Goal: Use online tool/utility: Utilize a website feature to perform a specific function

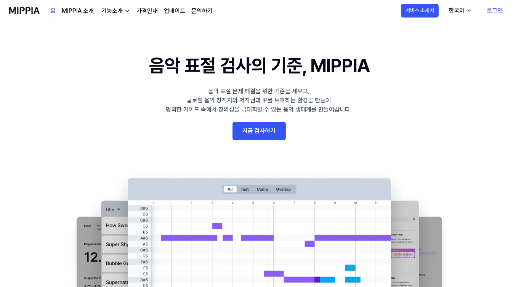
click at [495, 9] on link "로그인" at bounding box center [494, 10] width 28 height 21
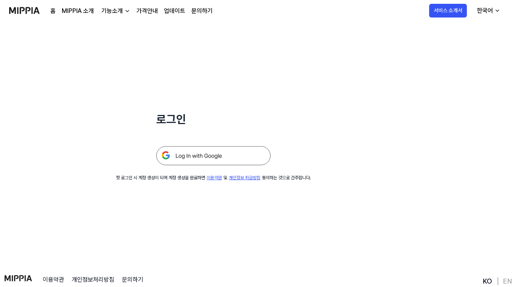
scroll to position [38, 0]
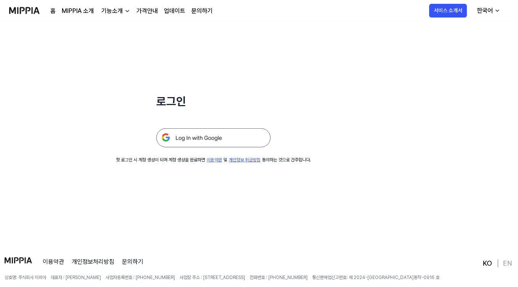
click at [209, 140] on img at bounding box center [213, 137] width 114 height 19
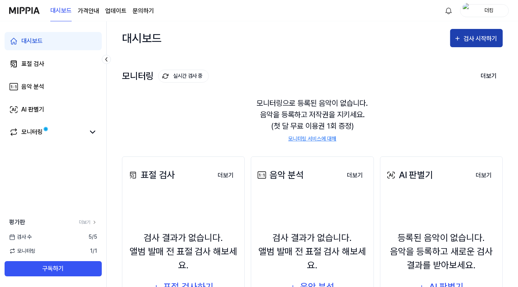
click at [474, 40] on div "검사 시작하기" at bounding box center [480, 39] width 35 height 10
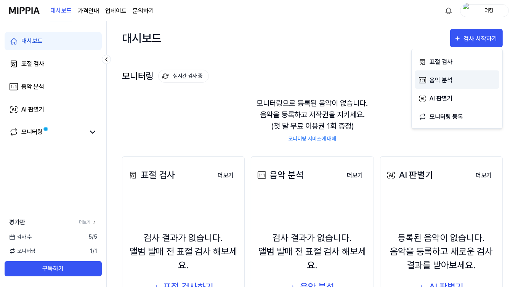
click at [445, 81] on div "음악 분석" at bounding box center [462, 80] width 66 height 10
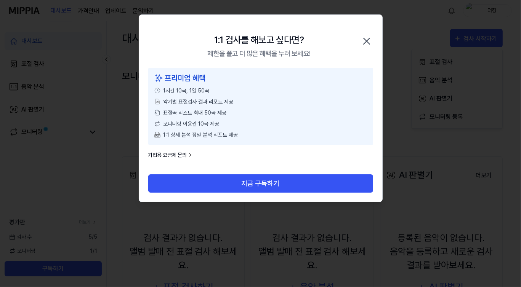
click at [367, 41] on icon "button" at bounding box center [366, 41] width 6 height 6
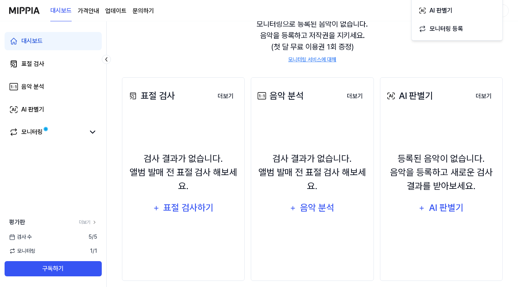
scroll to position [88, 0]
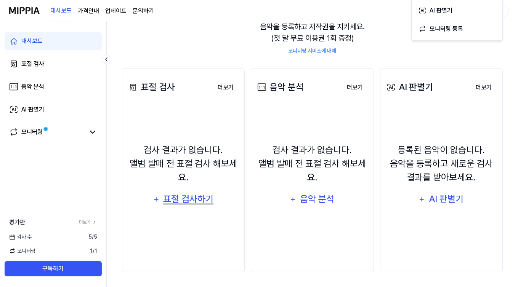
click at [192, 201] on div "표절 검사하기" at bounding box center [188, 199] width 52 height 14
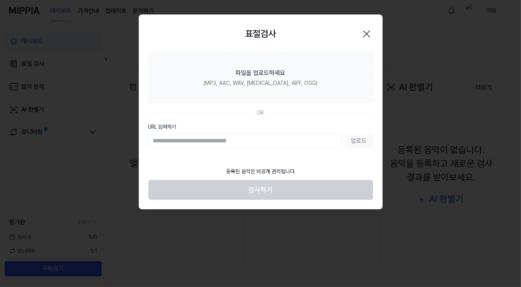
click at [176, 142] on input "URL 입력하기" at bounding box center [245, 141] width 194 height 14
click at [174, 141] on input "URL 입력하기" at bounding box center [245, 141] width 194 height 14
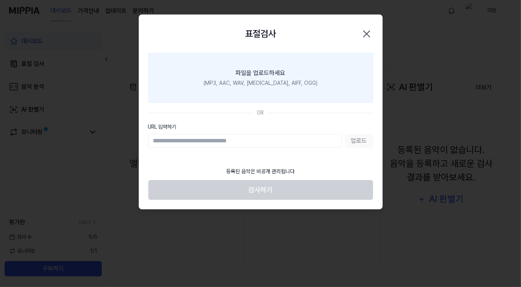
click at [259, 74] on div "파일을 업로드하세요" at bounding box center [261, 73] width 50 height 9
click at [0, 0] on input "파일을 업로드하세요 (MP3, AAC, WAV, [MEDICAL_DATA], AIFF, OGG)" at bounding box center [0, 0] width 0 height 0
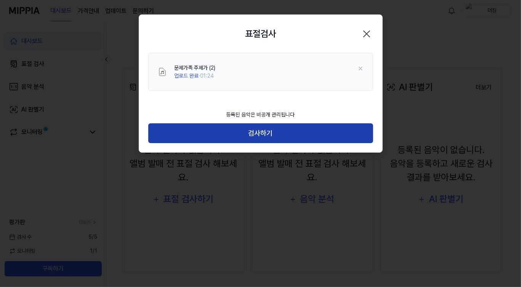
click at [259, 132] on button "검사하기" at bounding box center [260, 133] width 225 height 20
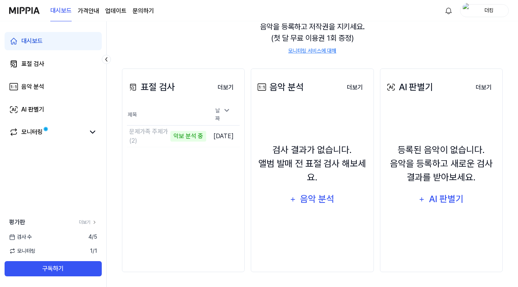
click at [190, 48] on div "모니터링으로 등록된 음악이 없습니다. 음악을 등록하고 저작권을 지키세요. (첫 달 무료 이용권 1회 증정) 모니터링 서비스에 대해" at bounding box center [312, 32] width 381 height 64
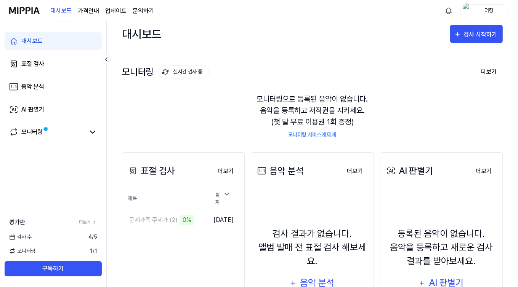
scroll to position [0, 0]
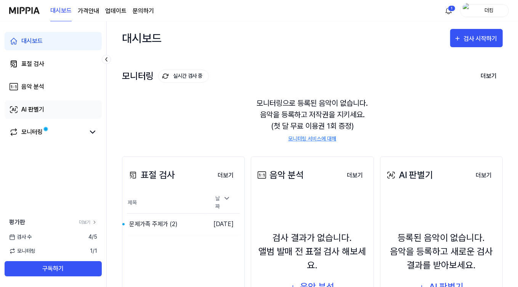
click at [35, 111] on div "AI 판별기" at bounding box center [32, 109] width 23 height 9
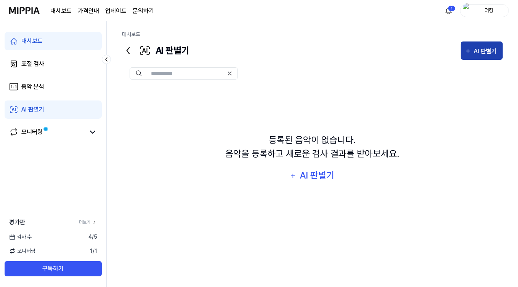
click at [488, 51] on div "AI 판별기" at bounding box center [486, 51] width 25 height 10
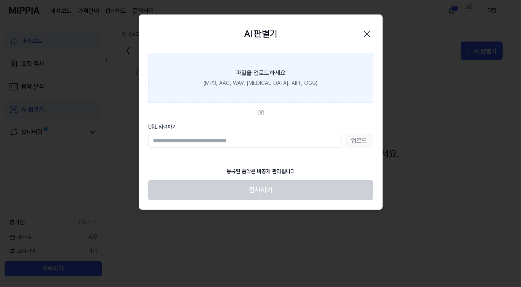
click at [244, 75] on div "파일을 업로드하세요" at bounding box center [261, 73] width 50 height 9
click at [0, 0] on input "파일을 업로드하세요 (MP3, AAC, WAV, [MEDICAL_DATA], AIFF, OGG)" at bounding box center [0, 0] width 0 height 0
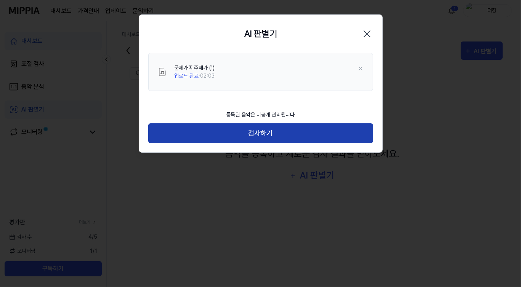
click at [244, 133] on button "검사하기" at bounding box center [260, 133] width 225 height 20
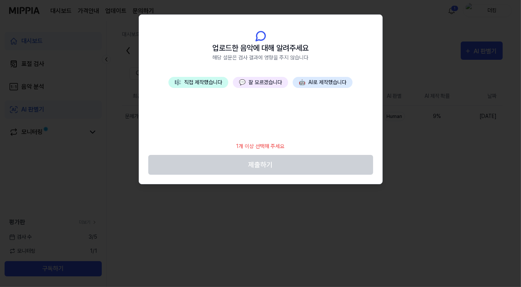
click at [318, 84] on button "🤖 AI로 제작했습니다" at bounding box center [323, 82] width 60 height 11
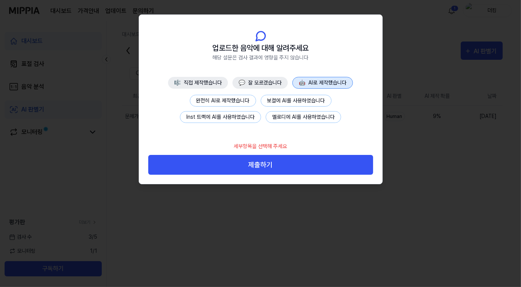
click at [235, 99] on button "완전히 AI로 제작했습니다" at bounding box center [223, 101] width 66 height 12
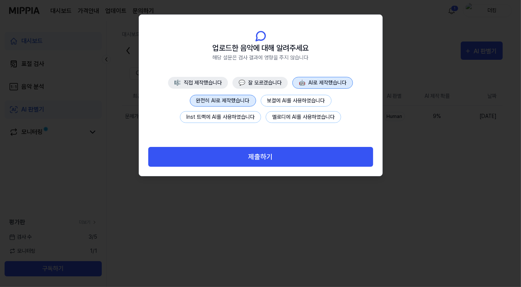
click at [274, 154] on button "제출하기" at bounding box center [260, 157] width 225 height 20
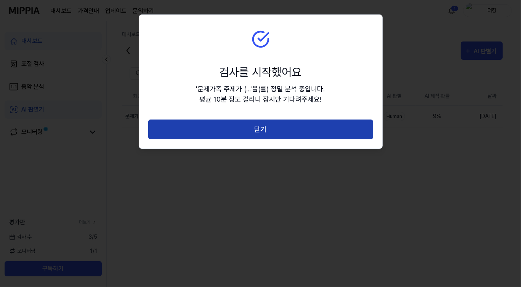
click at [275, 133] on button "닫기" at bounding box center [260, 130] width 225 height 20
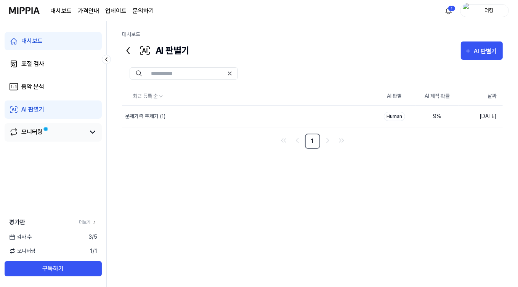
click at [33, 133] on div "모니터링" at bounding box center [31, 132] width 21 height 9
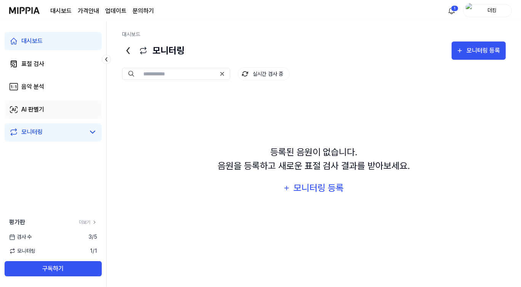
click at [40, 109] on div "AI 판별기" at bounding box center [32, 109] width 23 height 9
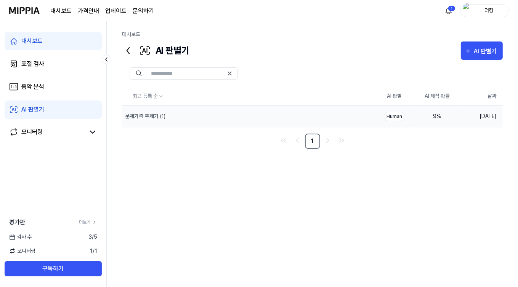
click at [397, 113] on div "Human" at bounding box center [394, 116] width 21 height 9
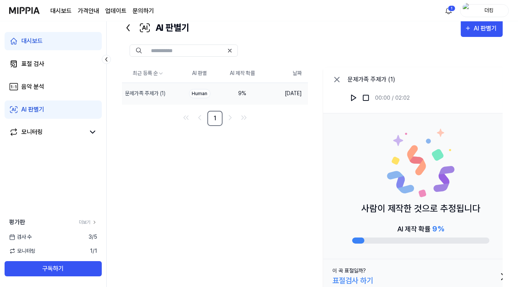
scroll to position [32, 0]
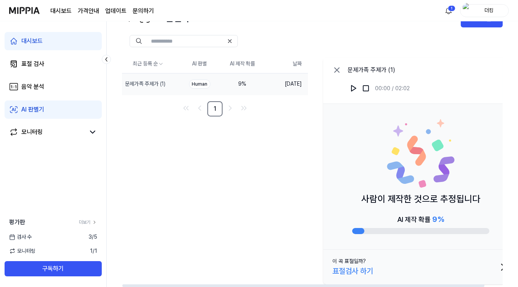
drag, startPoint x: 481, startPoint y: 85, endPoint x: 258, endPoint y: 214, distance: 257.9
click at [258, 214] on div "최근 등록 순 AI 판별 AI 제작 확률 날짜 문제가족 주제가 (1) 삭제 Human 9 % [DATE] 1 문제가족 주제가 (1) 00:00…" at bounding box center [321, 171] width 399 height 233
click at [32, 88] on div "음악 분석" at bounding box center [32, 86] width 23 height 9
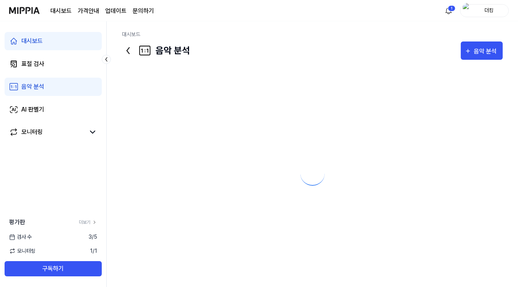
scroll to position [0, 0]
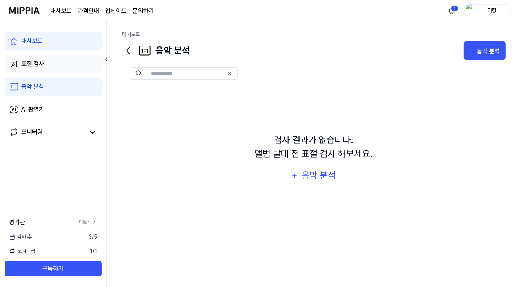
click at [29, 65] on div "표절 검사" at bounding box center [32, 63] width 23 height 9
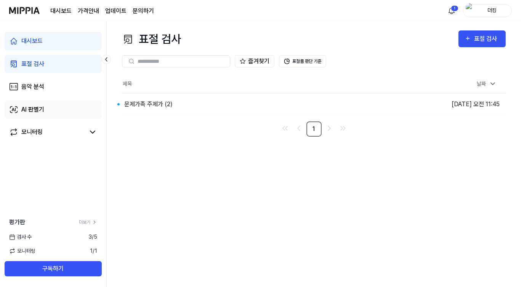
click at [31, 111] on div "AI 판별기" at bounding box center [32, 109] width 23 height 9
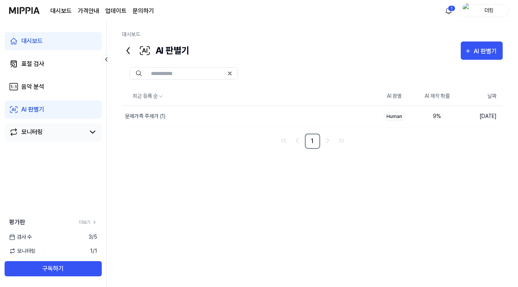
click at [30, 133] on div "모니터링" at bounding box center [31, 132] width 21 height 9
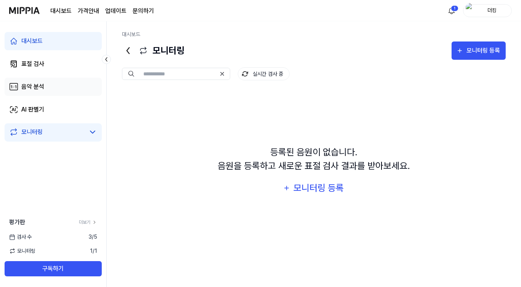
click at [36, 88] on div "음악 분석" at bounding box center [32, 86] width 23 height 9
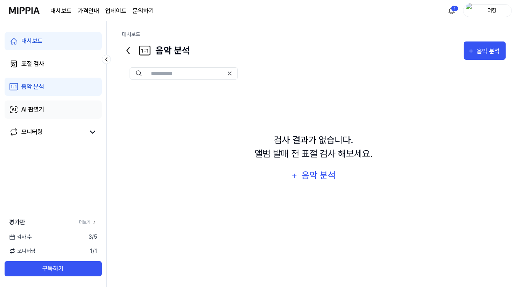
click at [32, 111] on div "AI 판별기" at bounding box center [32, 109] width 23 height 9
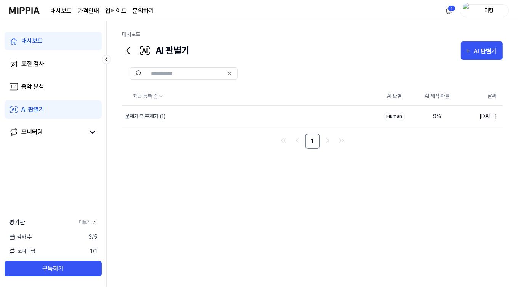
click at [46, 112] on link "AI 판별기" at bounding box center [53, 110] width 97 height 18
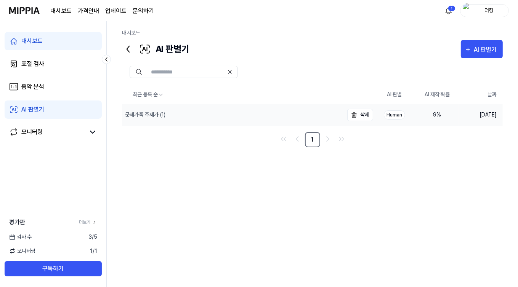
scroll to position [2, 0]
click at [181, 154] on div "최근 등록 순 AI 판별 AI 제작 확률 날짜 문제가족 주제가 (1) 삭제 Human 9 % [DATE] 1" at bounding box center [312, 179] width 381 height 187
click at [146, 50] on icon at bounding box center [144, 49] width 5 height 4
click at [482, 48] on div "AI 판별기" at bounding box center [486, 50] width 25 height 10
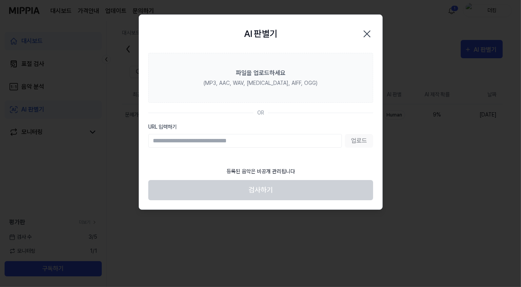
click at [365, 37] on icon "button" at bounding box center [367, 34] width 12 height 12
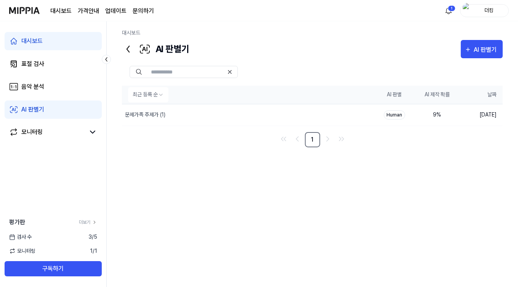
scroll to position [0, 0]
